Goal: Information Seeking & Learning: Learn about a topic

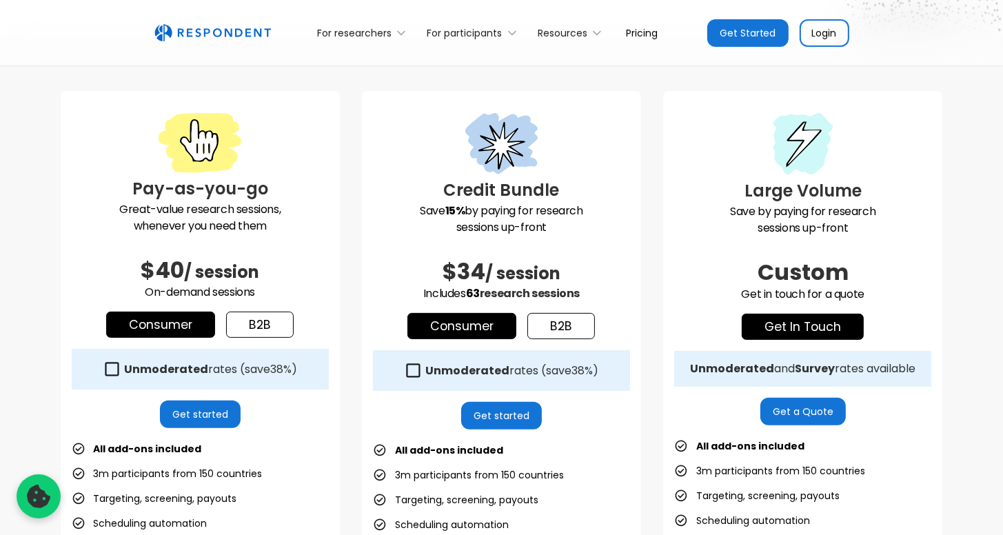
click at [273, 328] on link "b2b" at bounding box center [260, 325] width 68 height 26
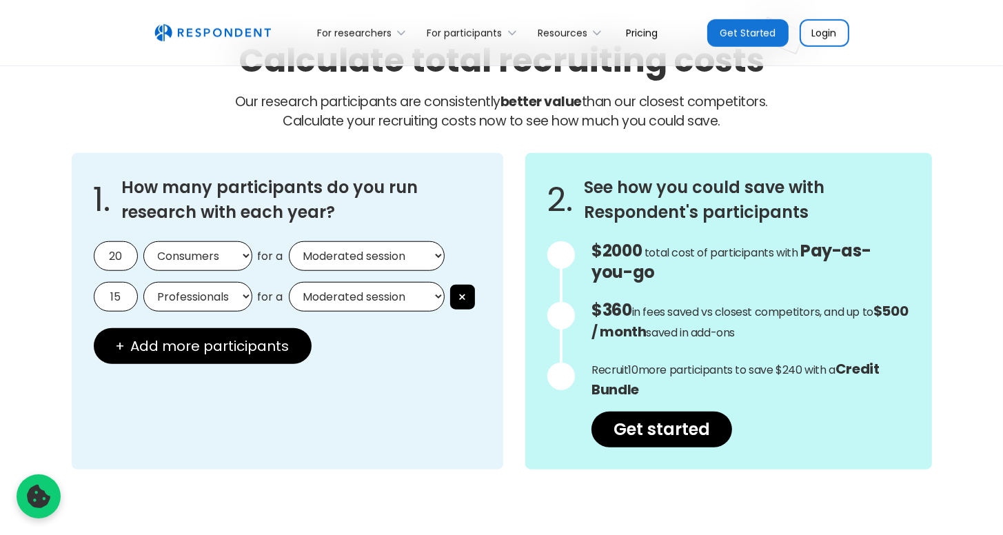
scroll to position [1172, 0]
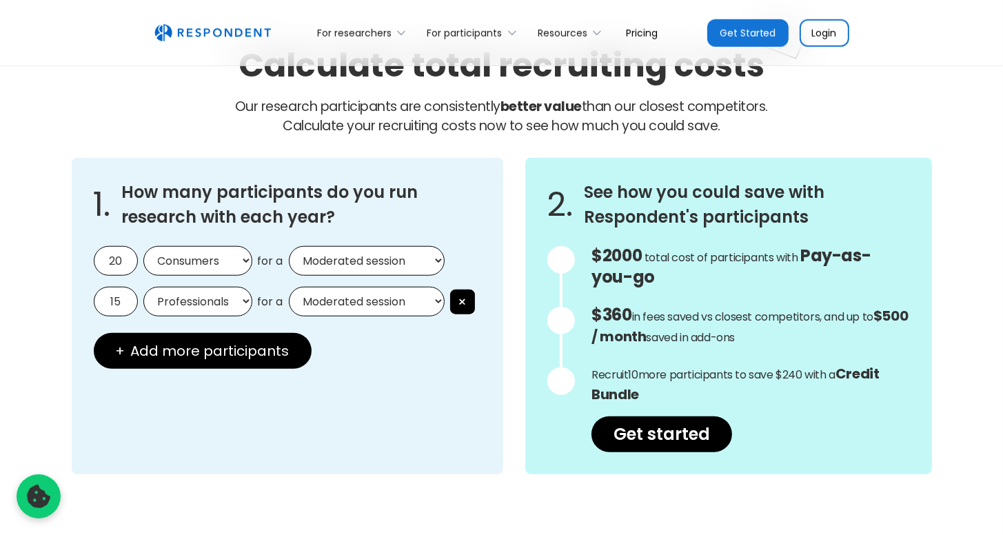
drag, startPoint x: 122, startPoint y: 259, endPoint x: 108, endPoint y: 253, distance: 15.5
click at [108, 253] on input "20" at bounding box center [116, 261] width 44 height 30
type input "10"
click at [175, 259] on select "Consumers Professionals" at bounding box center [197, 261] width 109 height 30
select select "professionals"
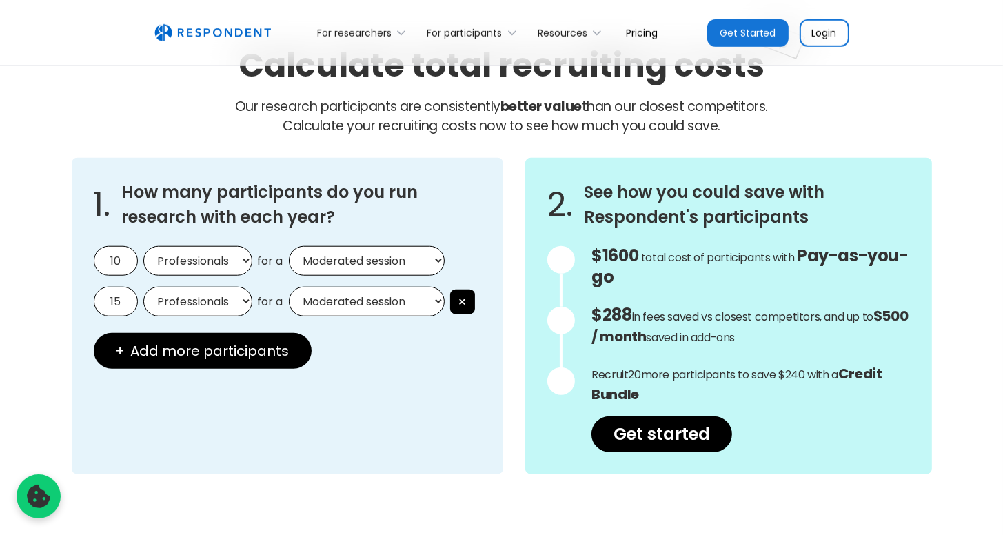
click at [143, 246] on select "Consumers Professionals" at bounding box center [197, 261] width 109 height 30
click at [468, 299] on button "×" at bounding box center [462, 302] width 25 height 25
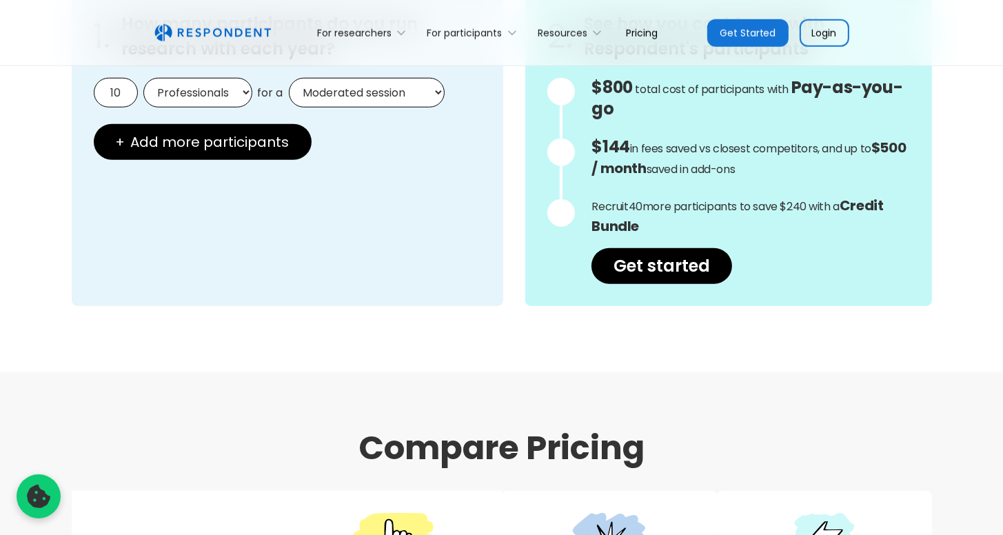
scroll to position [1241, 0]
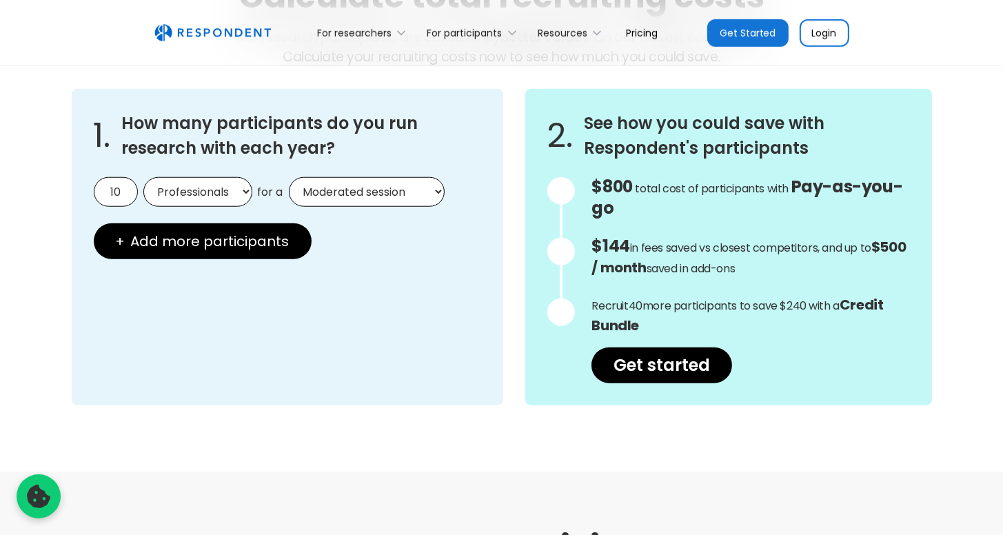
click at [560, 192] on div at bounding box center [562, 191] width 28 height 28
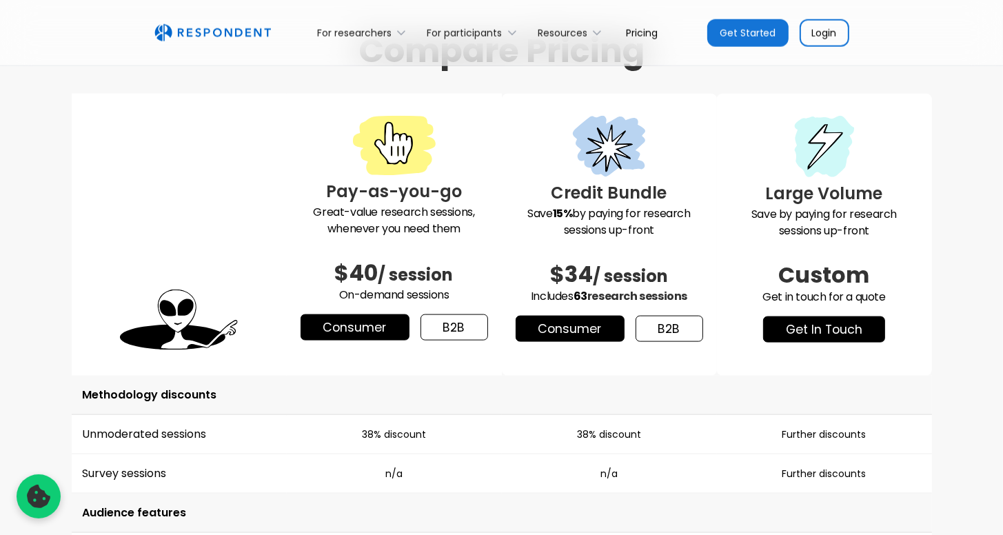
scroll to position [1793, 0]
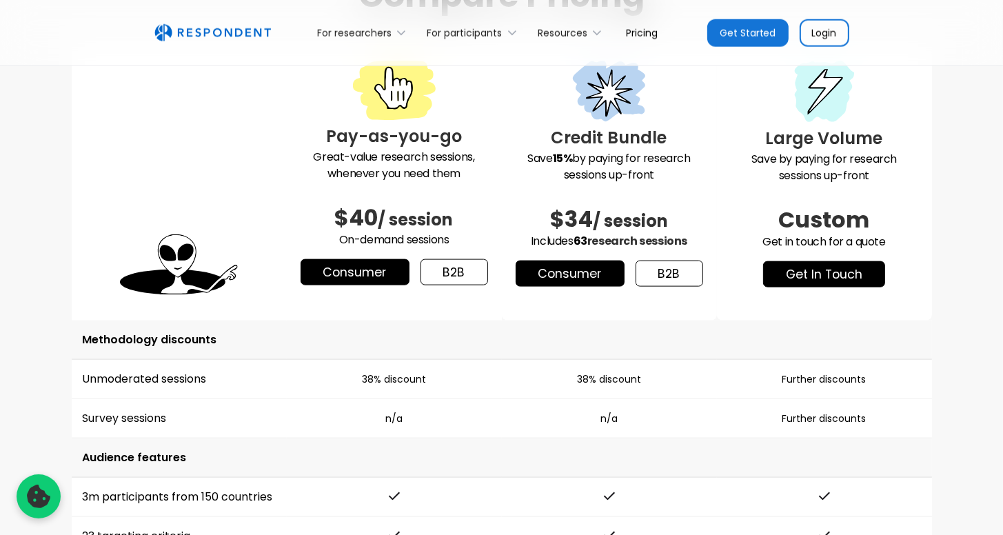
click at [459, 264] on link "b2b" at bounding box center [455, 272] width 68 height 26
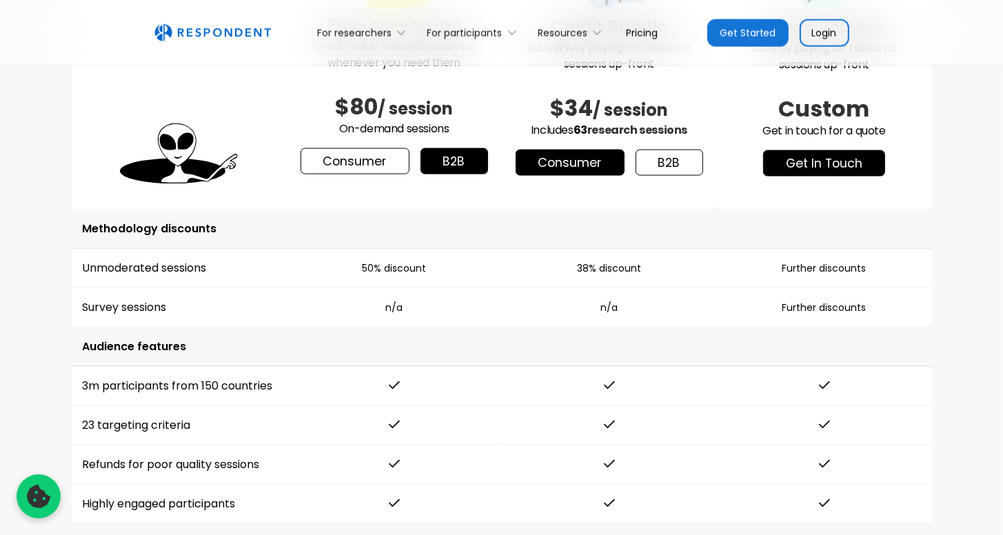
scroll to position [1862, 0]
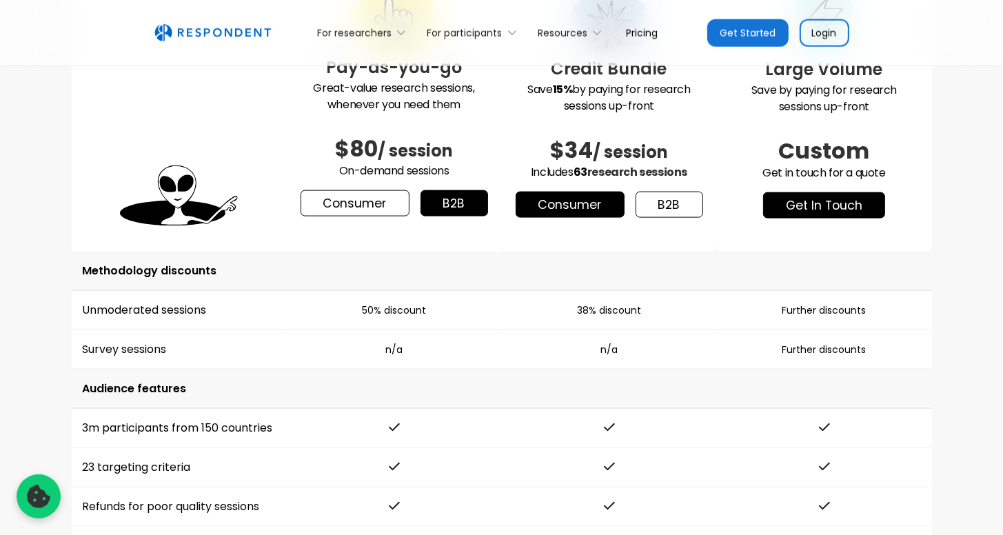
click at [378, 205] on link "Consumer" at bounding box center [355, 203] width 109 height 26
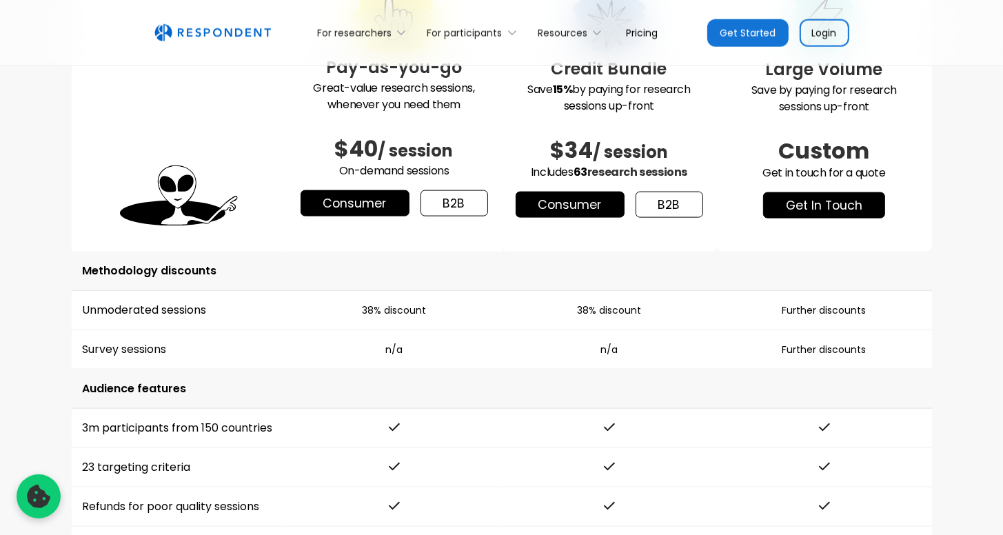
click at [455, 199] on link "b2b" at bounding box center [455, 203] width 68 height 26
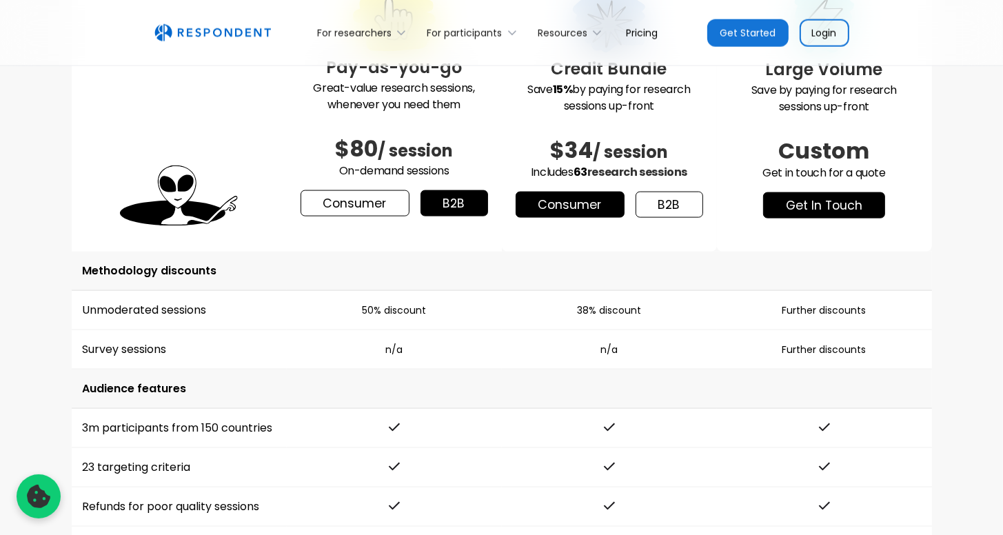
click at [374, 198] on link "Consumer" at bounding box center [355, 203] width 109 height 26
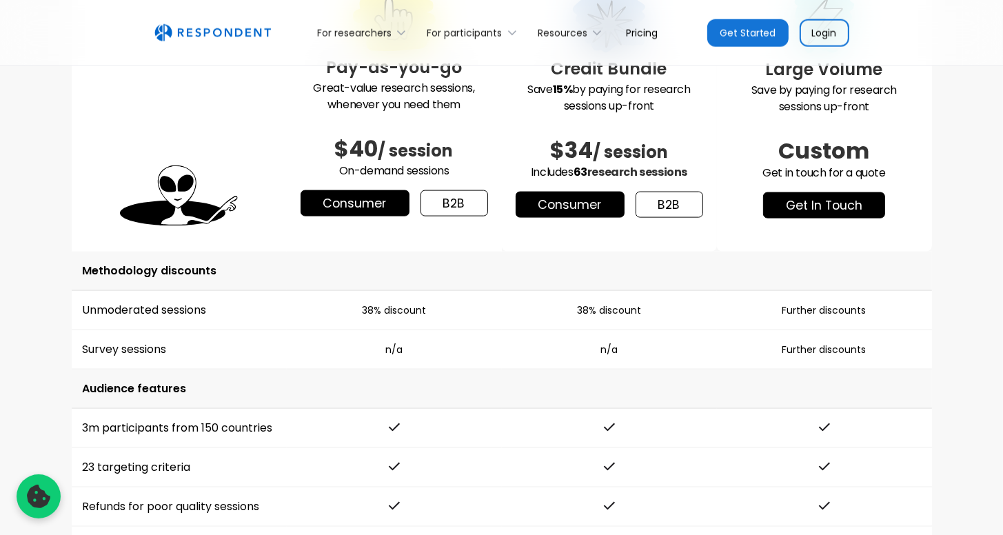
click at [461, 197] on link "b2b" at bounding box center [455, 203] width 68 height 26
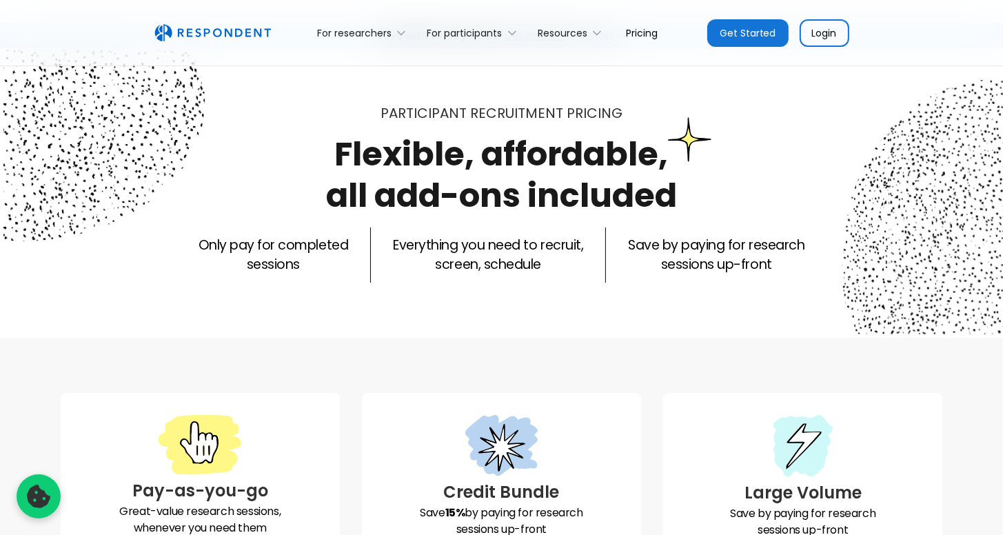
scroll to position [0, 0]
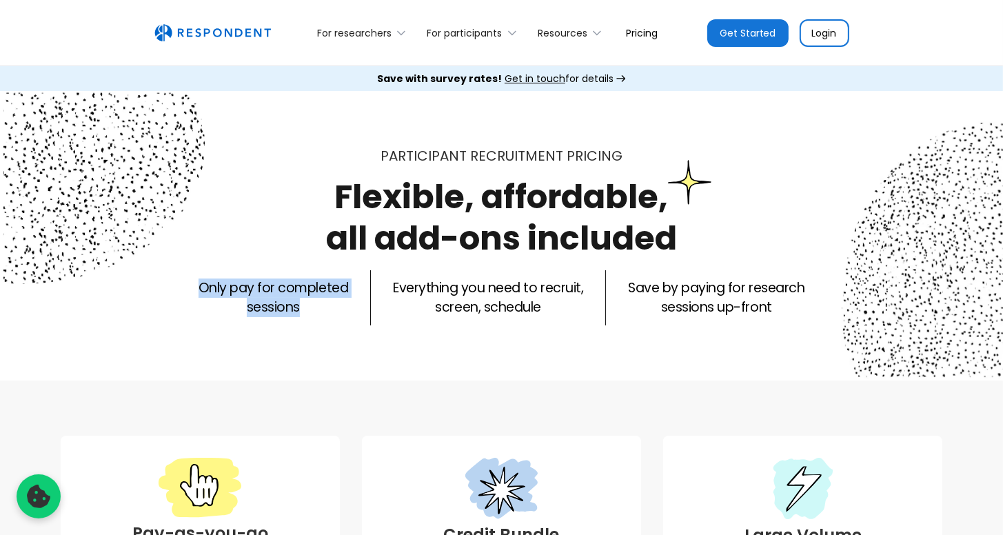
drag, startPoint x: 190, startPoint y: 292, endPoint x: 309, endPoint y: 336, distance: 127.2
click at [309, 336] on div "Participant recruitment PRICING Flexible, affordable, all add-ons included Only…" at bounding box center [501, 236] width 1003 height 290
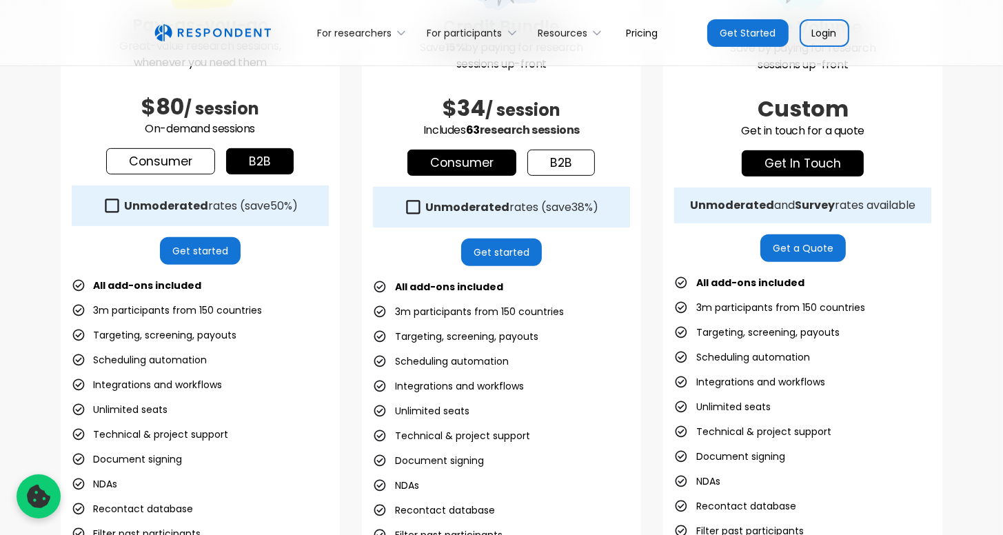
scroll to position [483, 0]
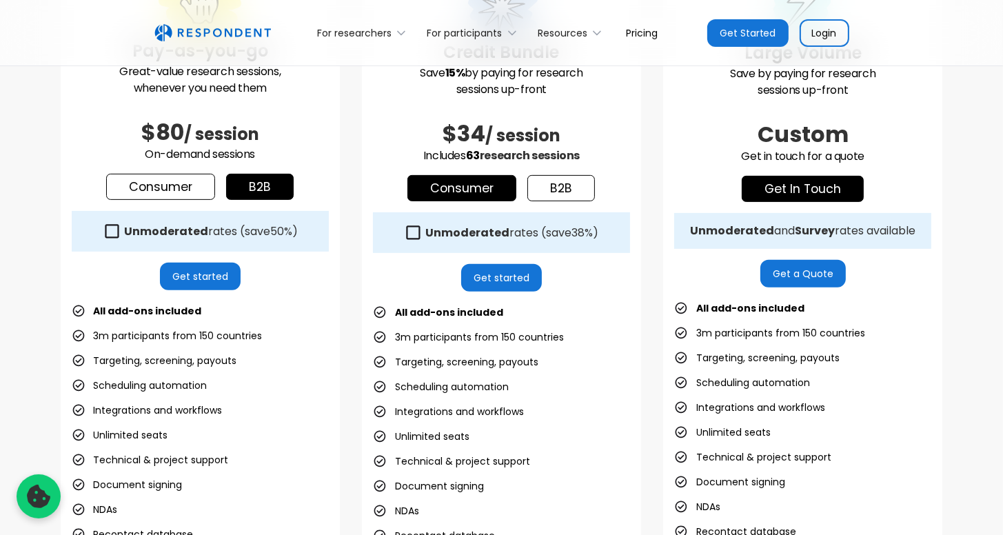
click at [201, 280] on link "Get started" at bounding box center [200, 277] width 81 height 28
